Goal: Task Accomplishment & Management: Manage account settings

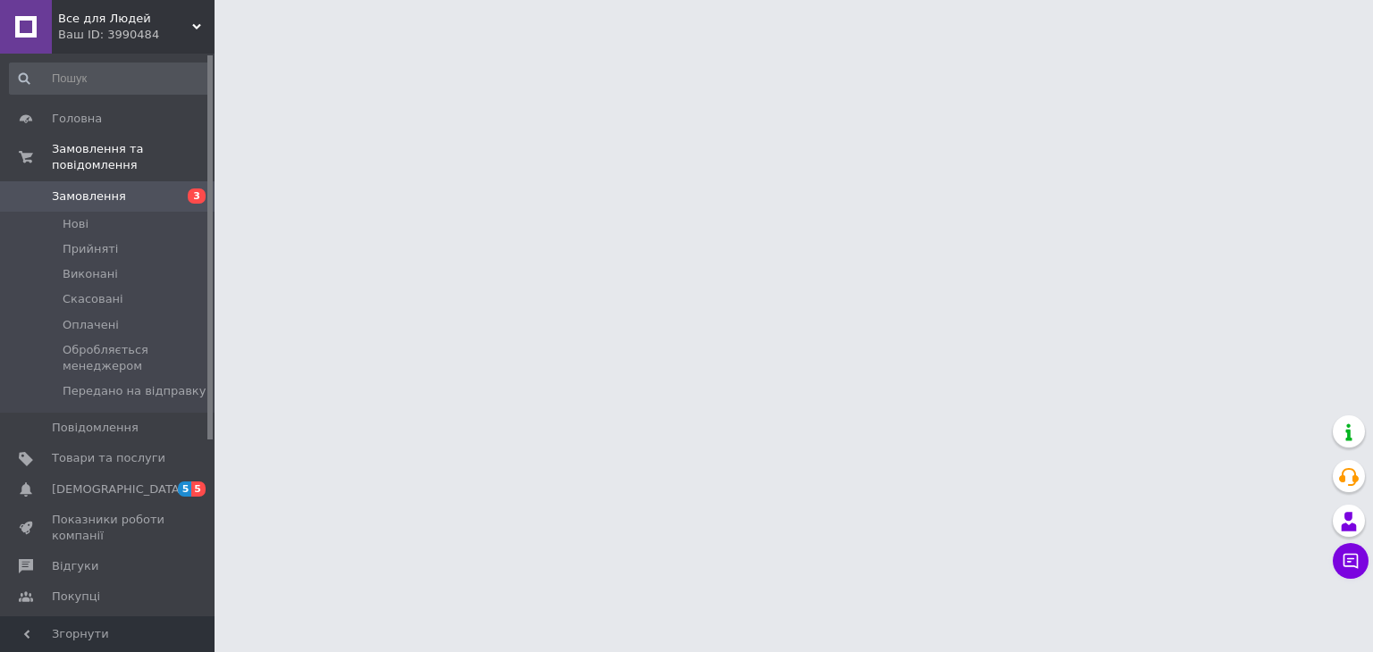
click at [818, 45] on html "Все для Людей Ваш ID: 3990484 Сайт Все для Людей Кабінет покупця Перевірити ста…" at bounding box center [686, 22] width 1373 height 45
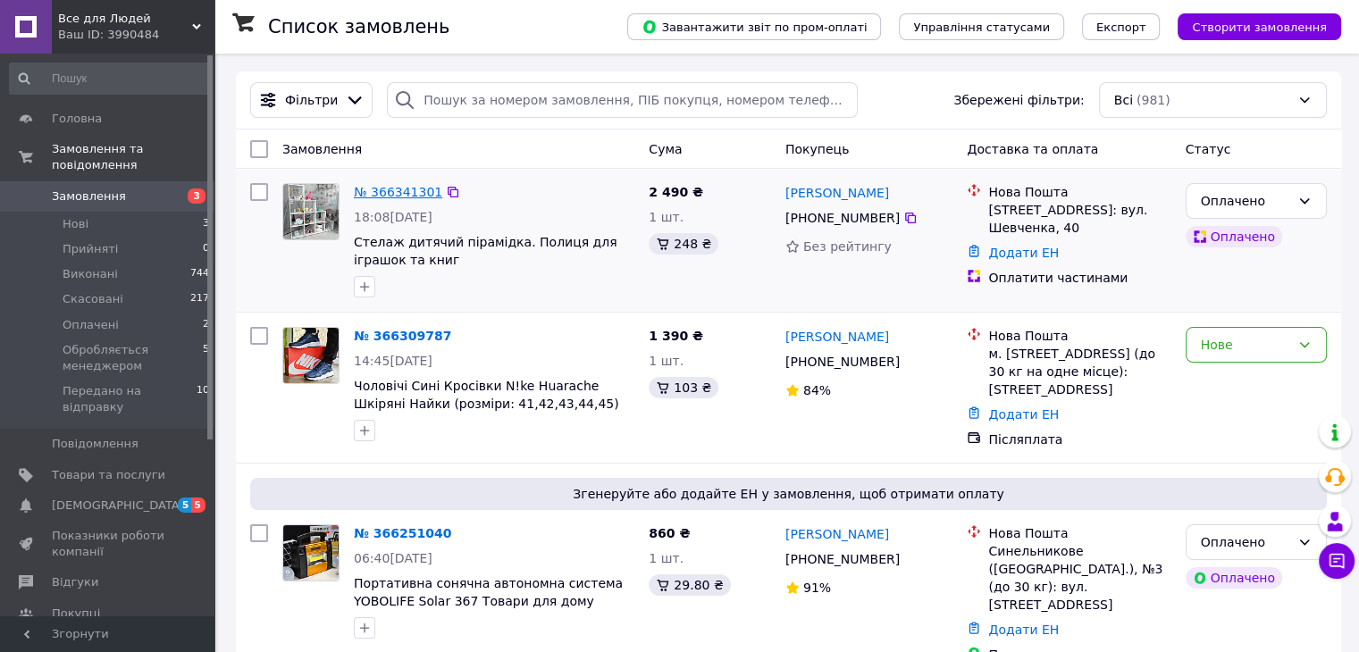
click at [368, 196] on link "№ 366341301" at bounding box center [398, 192] width 88 height 14
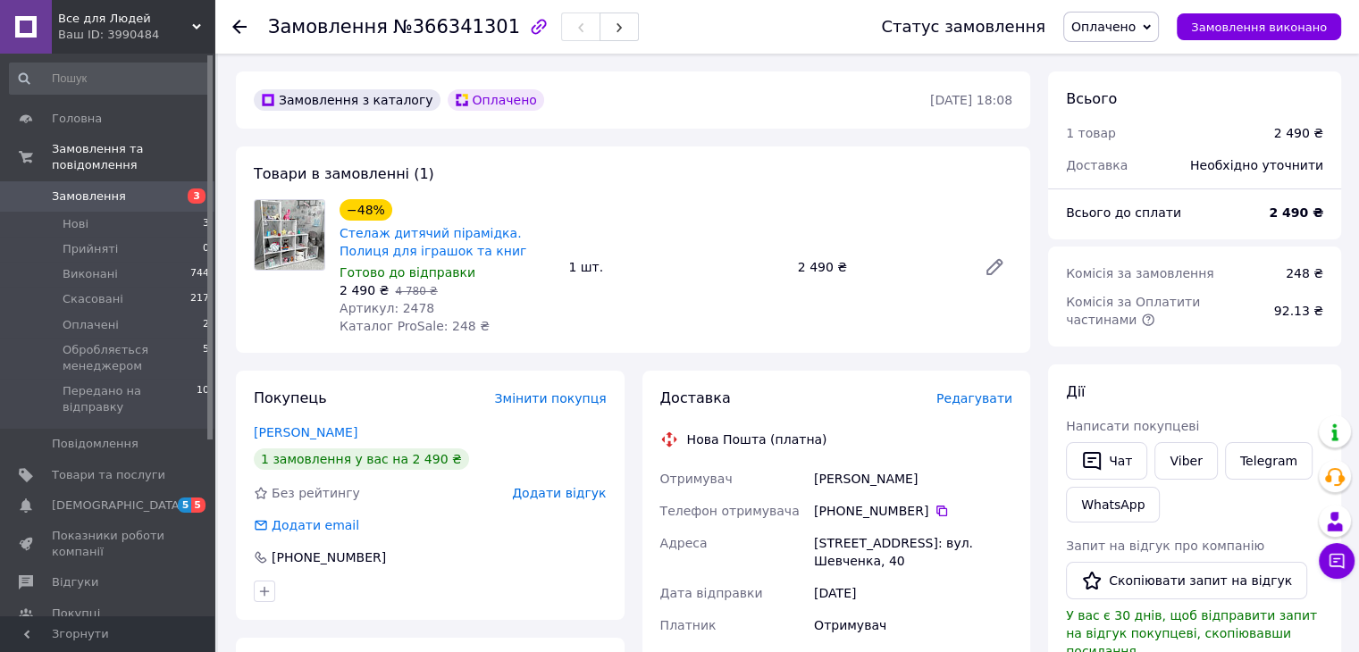
click at [239, 20] on icon at bounding box center [239, 27] width 14 height 14
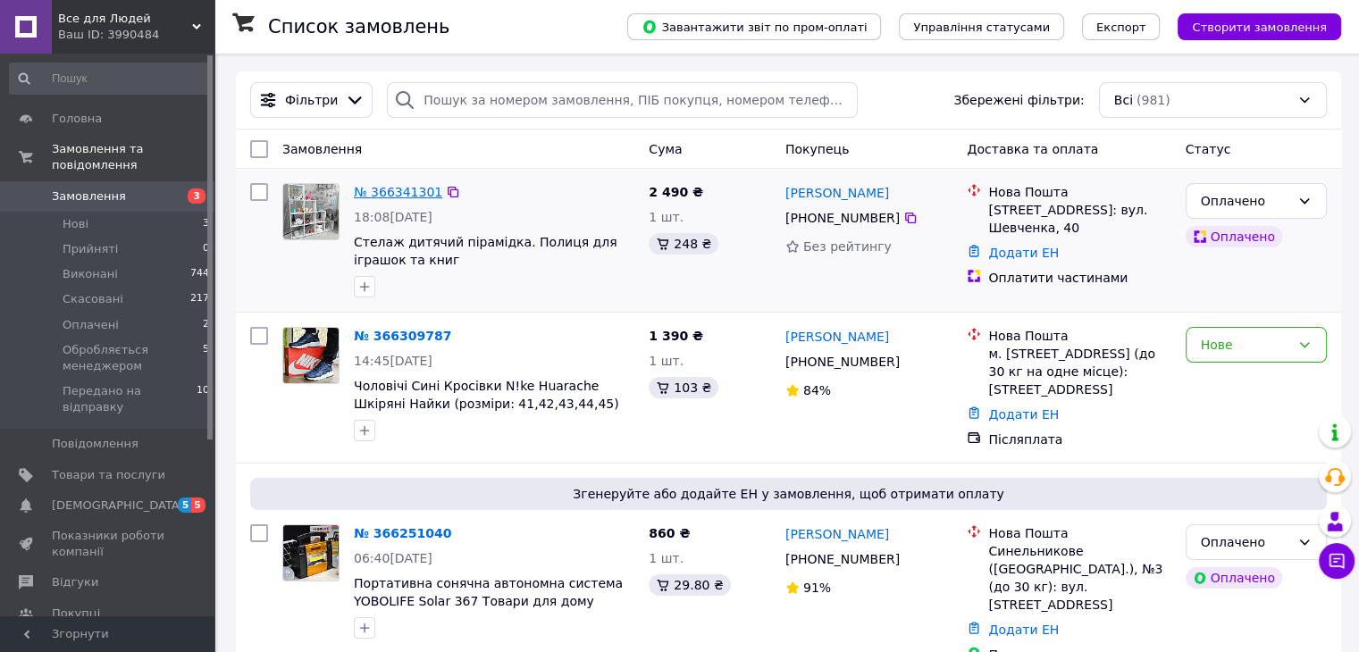
click at [393, 189] on link "№ 366341301" at bounding box center [398, 192] width 88 height 14
click at [383, 198] on link "№ 366341301" at bounding box center [398, 192] width 88 height 14
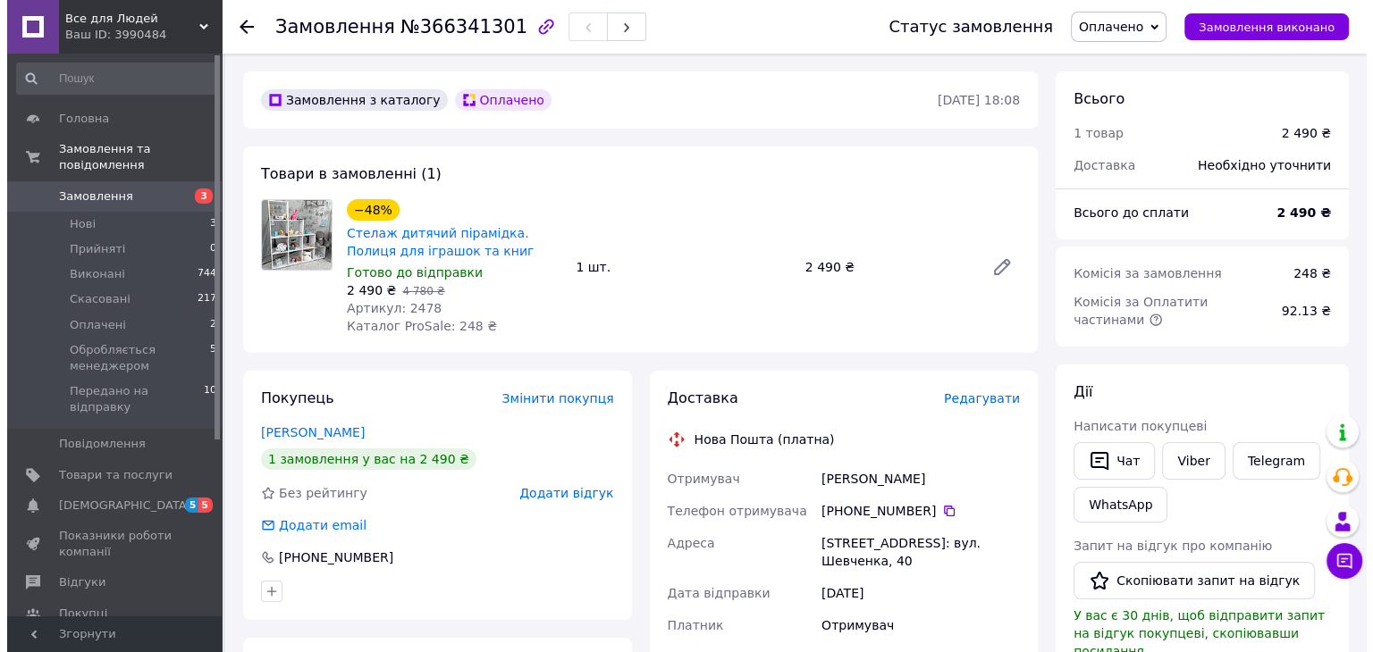
scroll to position [89, 0]
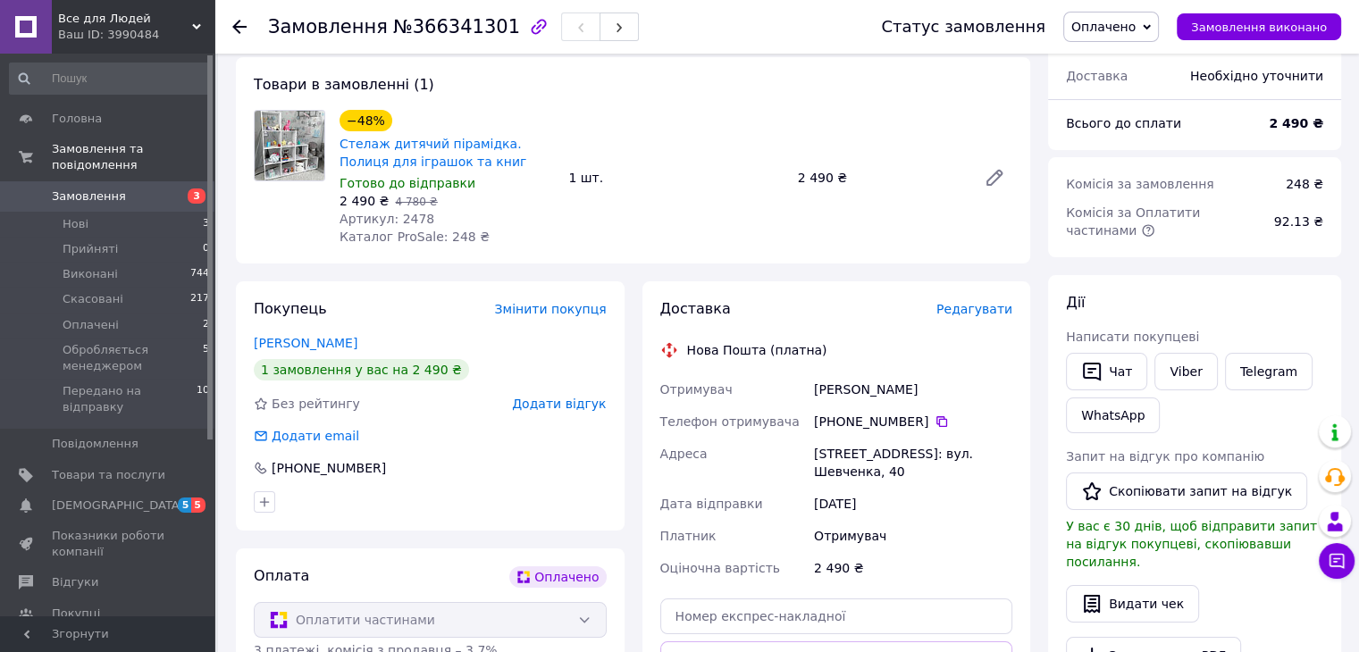
click at [973, 302] on span "Редагувати" at bounding box center [975, 309] width 76 height 14
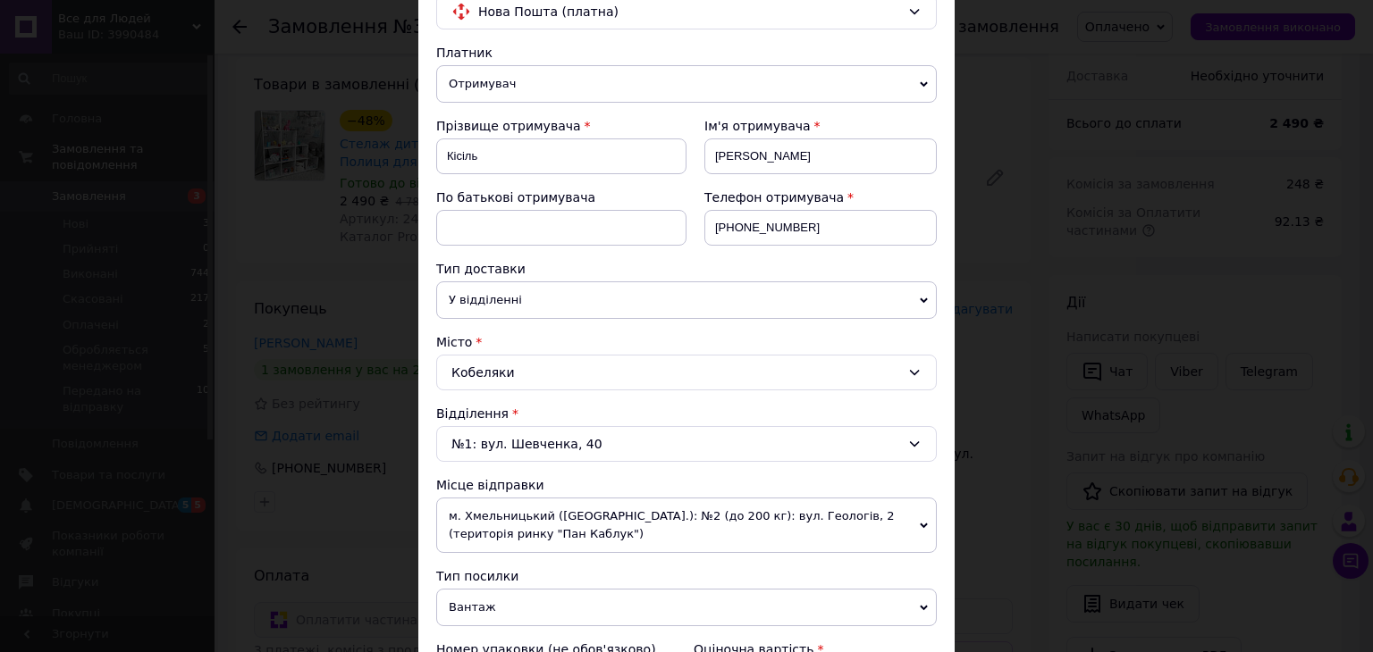
scroll to position [122, 0]
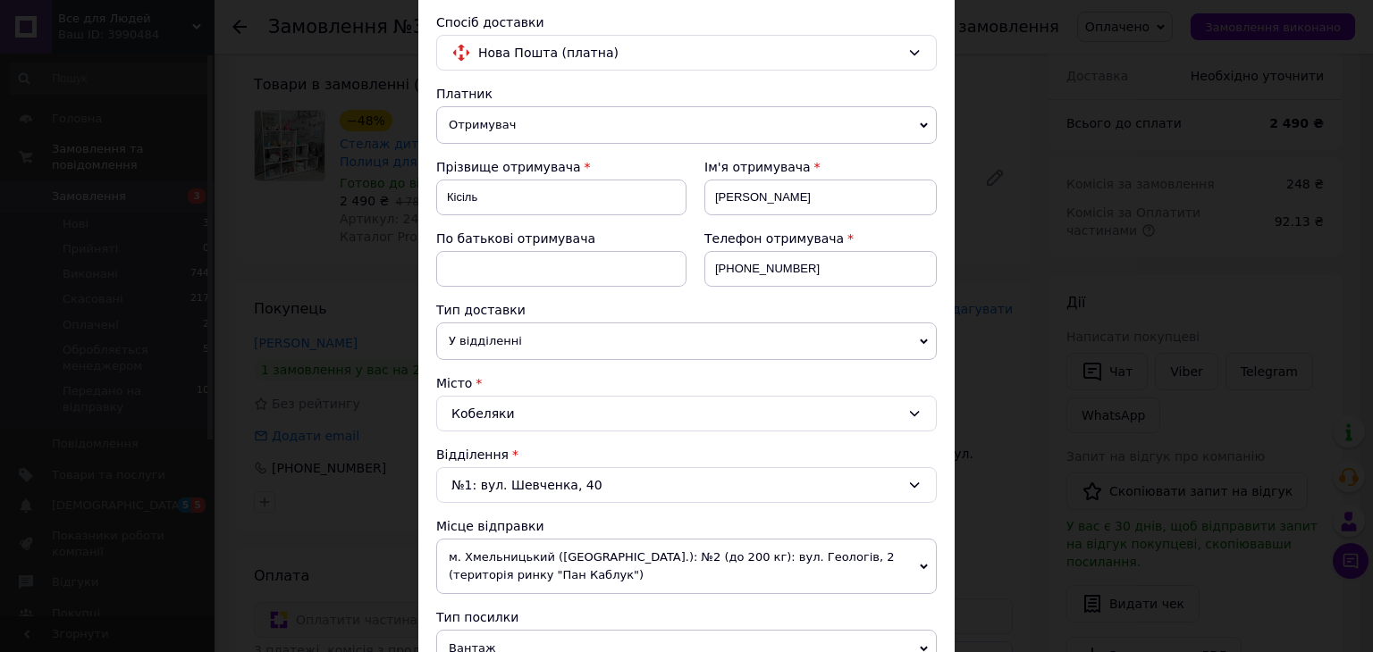
click at [743, 489] on div "№1: вул. Шевченка, 40" at bounding box center [686, 485] width 500 height 36
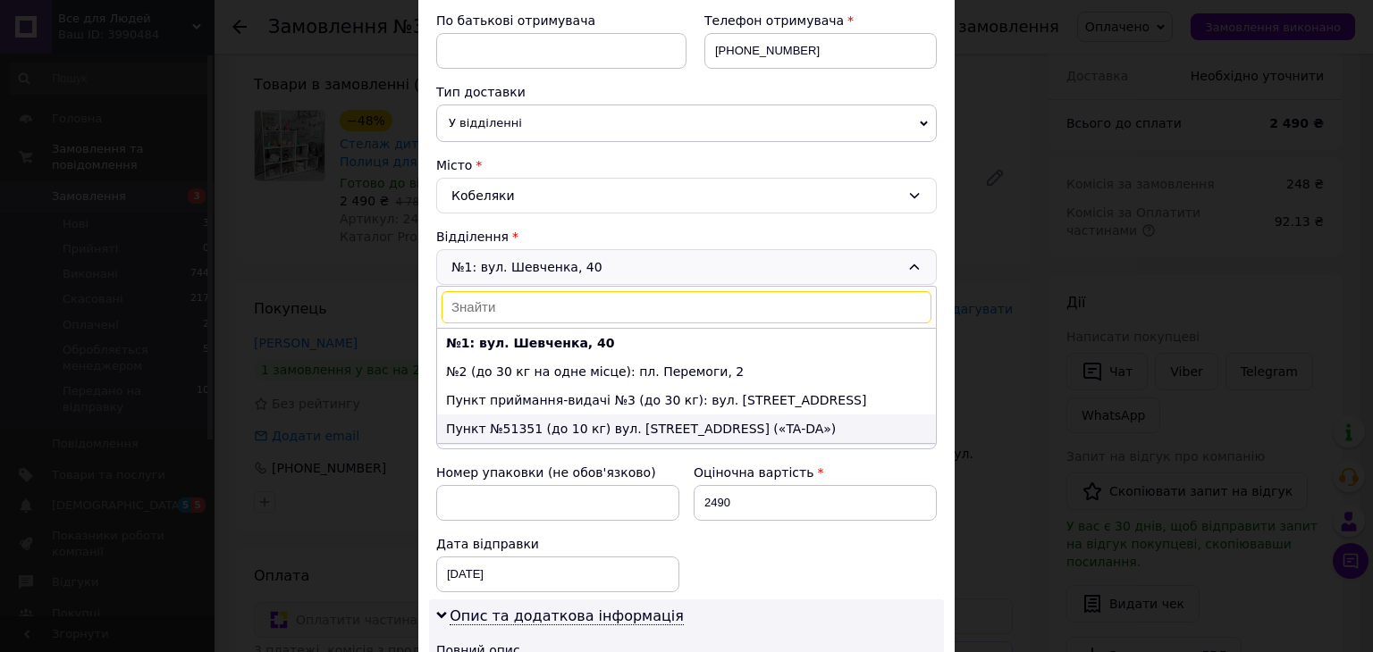
scroll to position [300, 0]
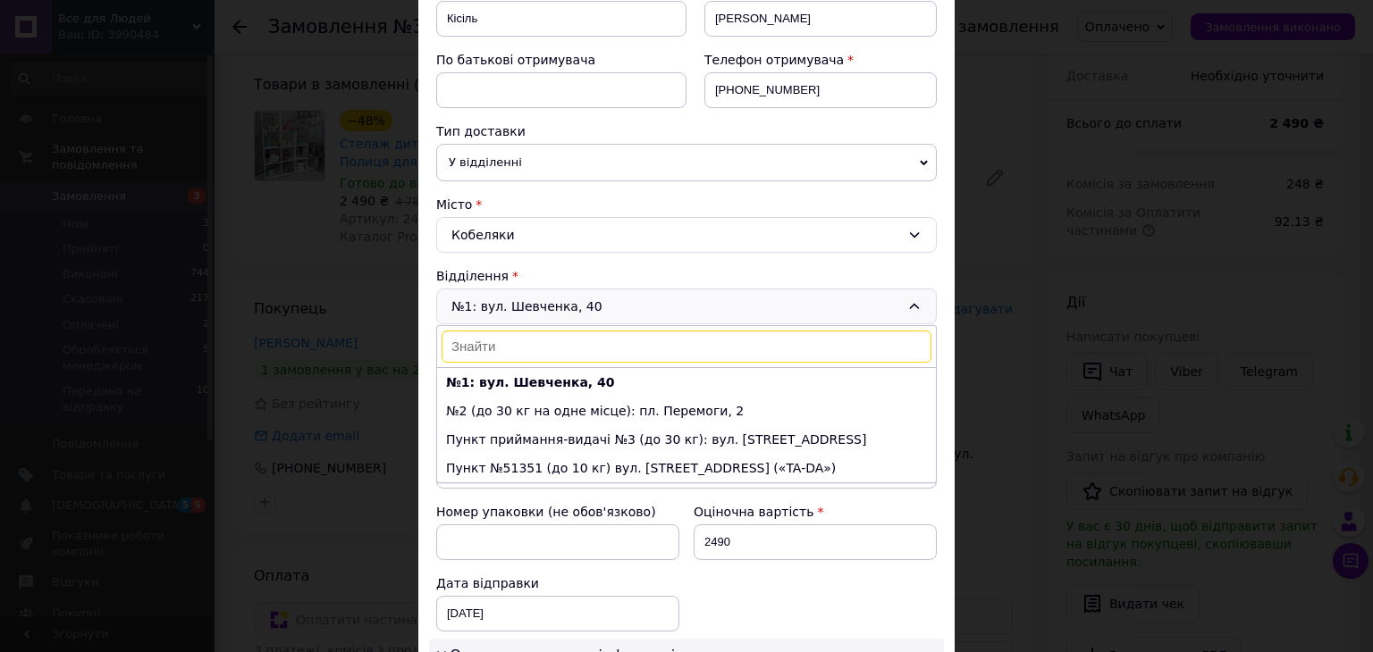
click at [913, 304] on icon at bounding box center [915, 305] width 10 height 5
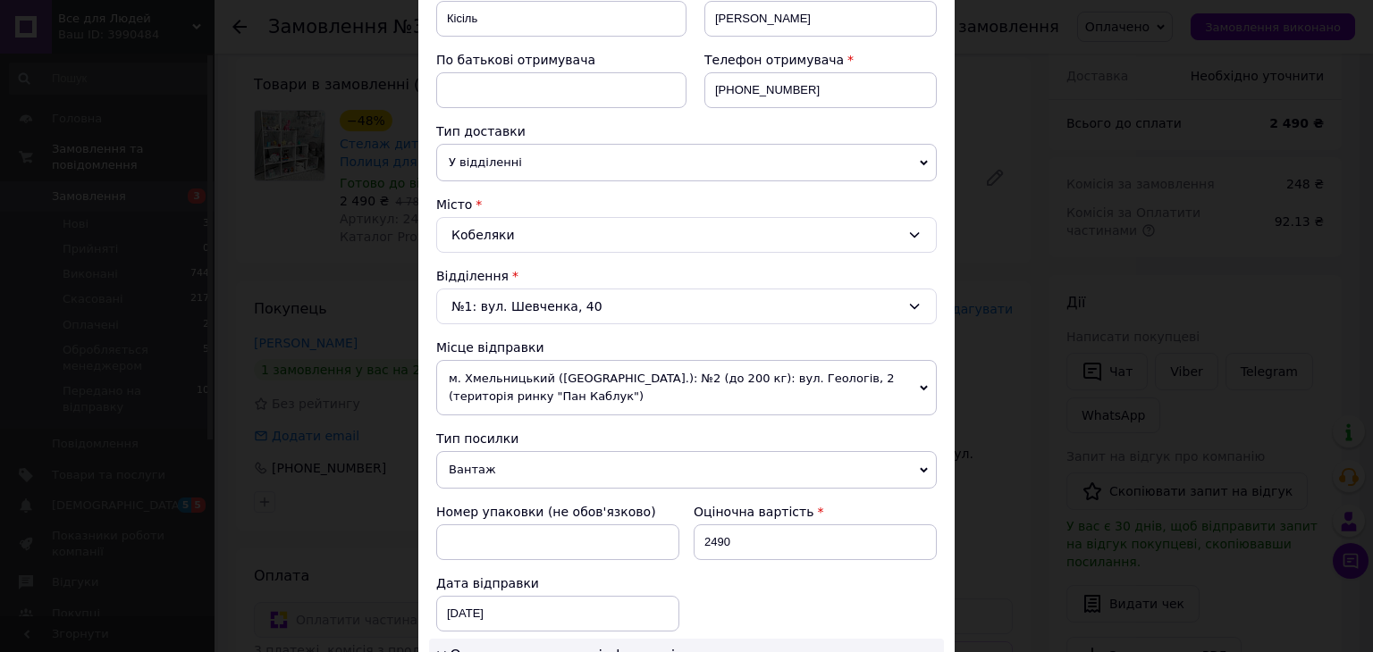
click at [885, 385] on span "м. Хмельницький ([GEOGRAPHIC_DATA].): №2 (до 200 кг): вул. Геологів, 2 (територ…" at bounding box center [686, 387] width 500 height 55
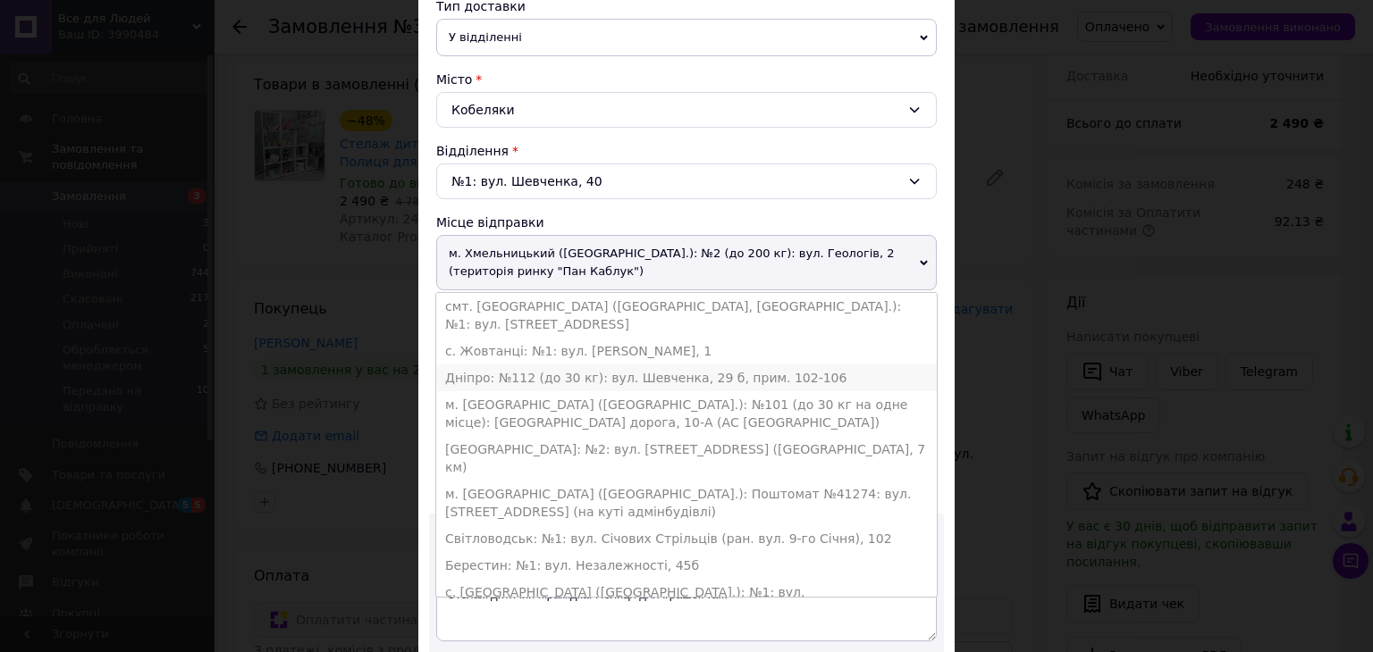
scroll to position [568, 0]
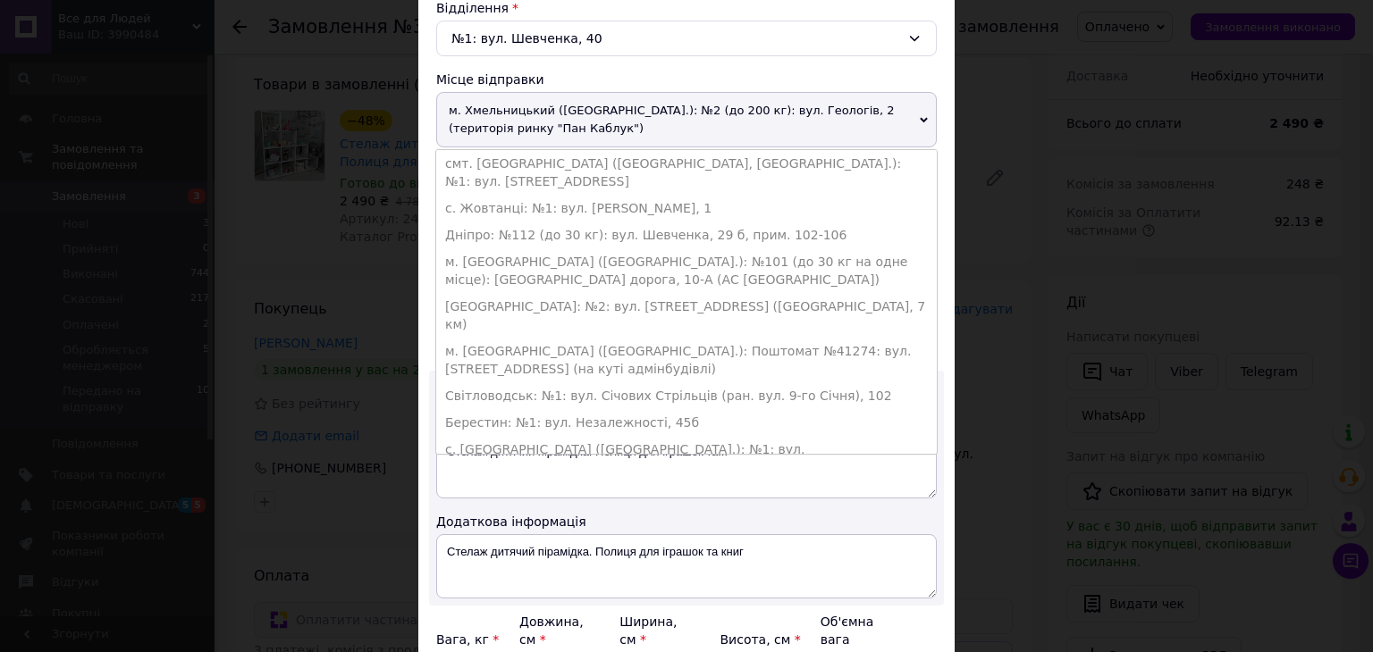
click at [903, 103] on span "м. Хмельницький ([GEOGRAPHIC_DATA].): №2 (до 200 кг): вул. Геологів, 2 (територ…" at bounding box center [686, 119] width 500 height 55
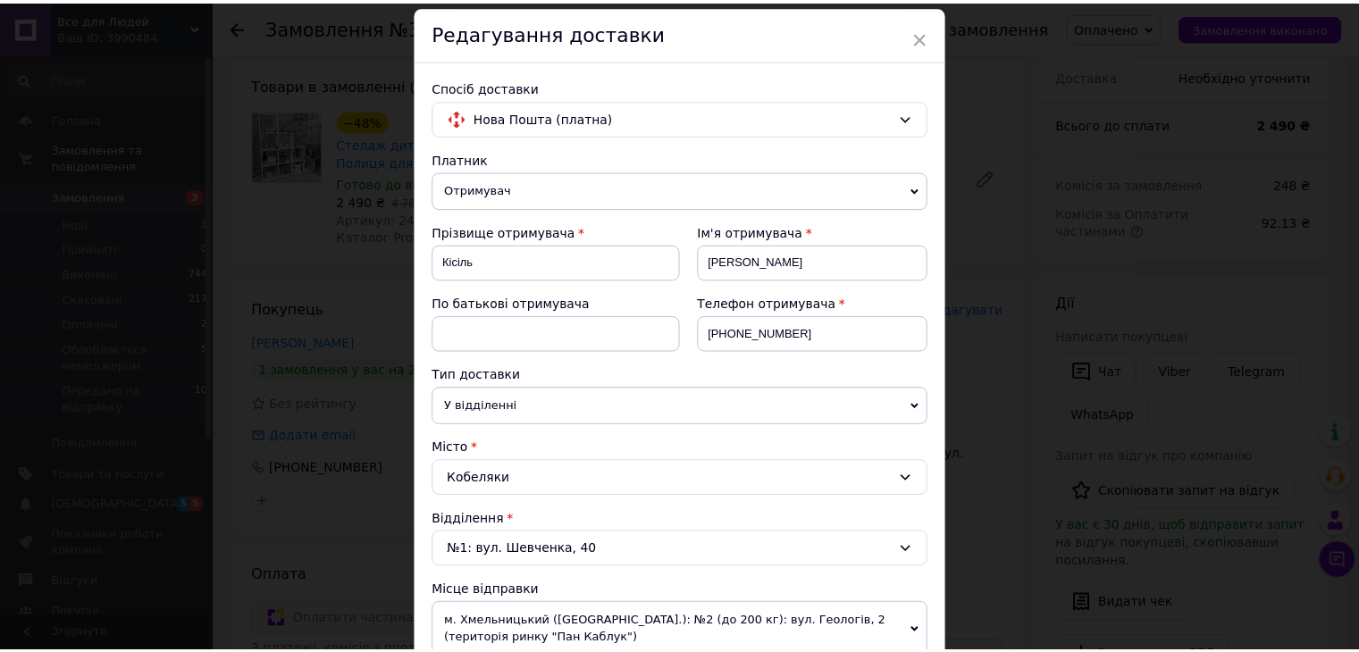
scroll to position [0, 0]
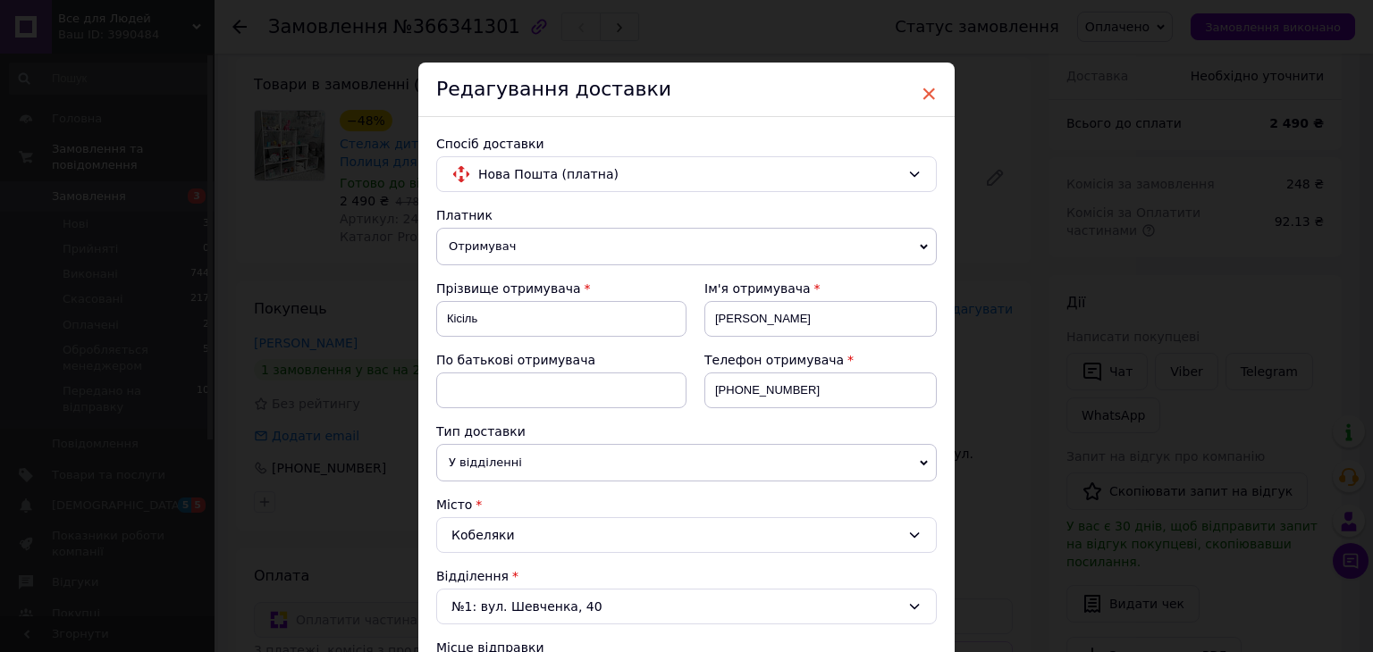
click at [921, 94] on span "×" at bounding box center [929, 94] width 16 height 30
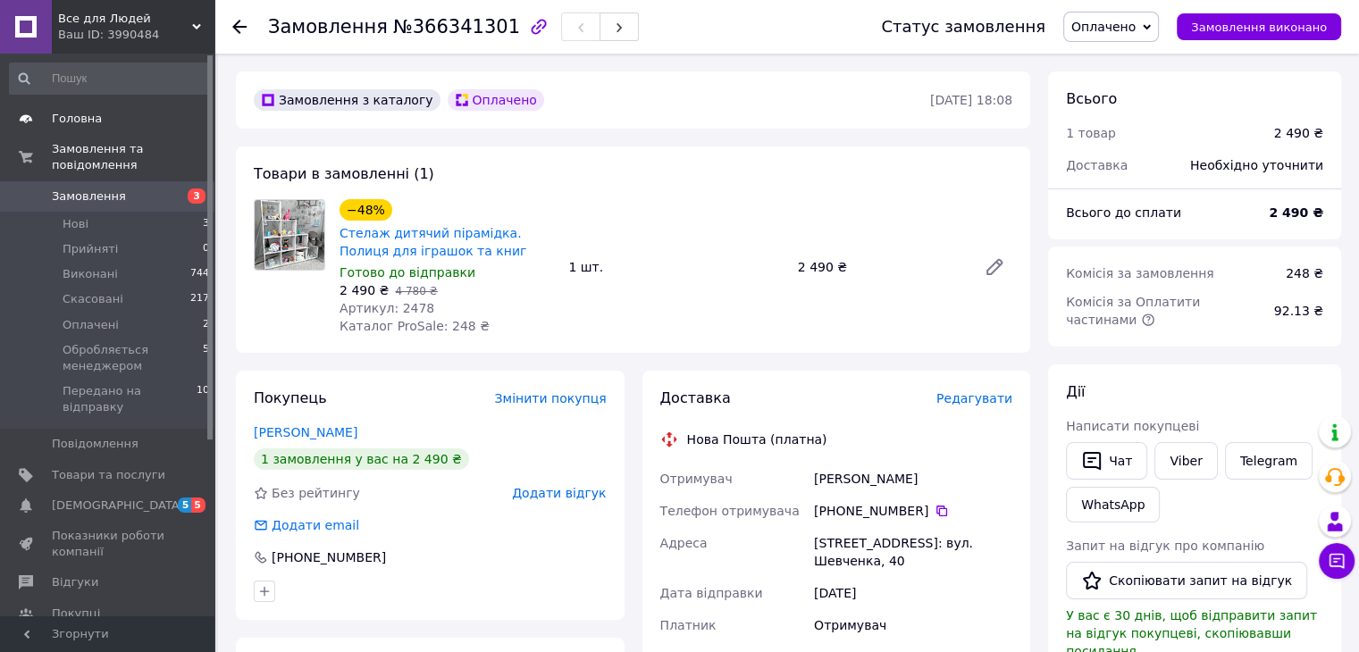
click at [97, 122] on span "Головна" at bounding box center [109, 119] width 114 height 16
